Goal: Information Seeking & Learning: Learn about a topic

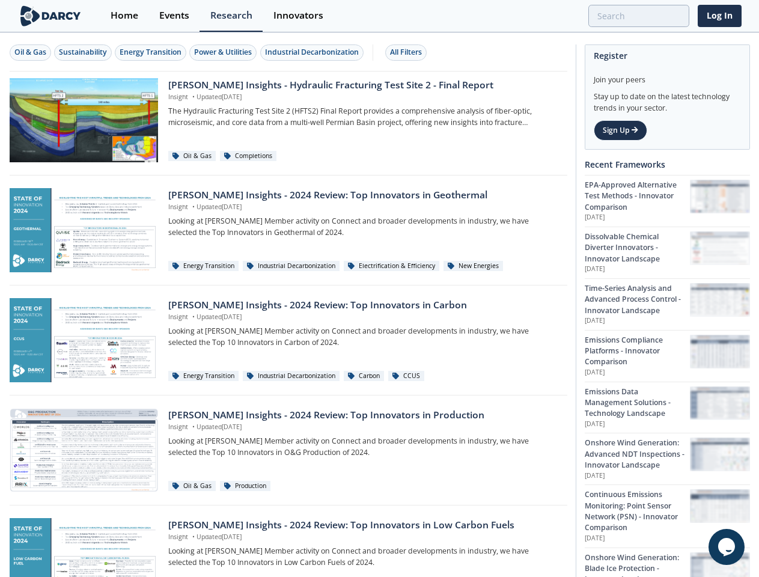
click at [31, 52] on div "Oil & Gas" at bounding box center [30, 52] width 32 height 11
click at [84, 52] on div "Sustainability" at bounding box center [83, 52] width 48 height 11
click at [152, 52] on div "Energy Transition" at bounding box center [151, 52] width 62 height 11
click at [225, 52] on div "Power & Utilities" at bounding box center [223, 52] width 58 height 11
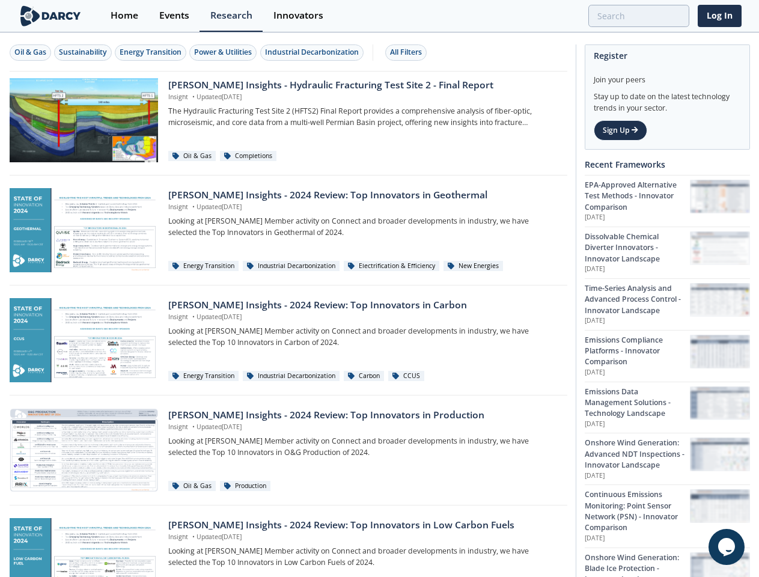
click at [314, 52] on div "Industrial Decarbonization" at bounding box center [312, 52] width 94 height 11
click at [410, 52] on div "All Filters" at bounding box center [406, 52] width 32 height 11
click at [727, 547] on icon "$i18n('chat', 'chat_widget')" at bounding box center [727, 547] width 17 height 18
